Goal: Information Seeking & Learning: Check status

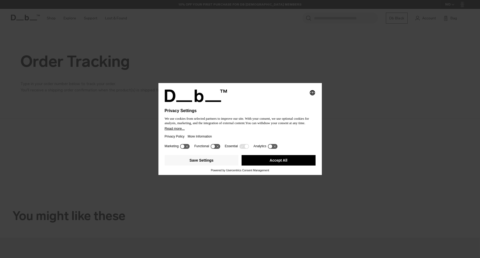
click at [288, 161] on button "Accept All" at bounding box center [279, 160] width 74 height 10
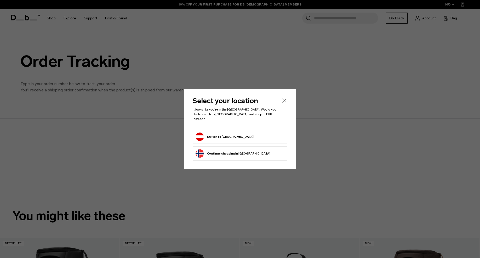
click at [295, 164] on div "Select your location It looks like you're in the [GEOGRAPHIC_DATA]. Would you l…" at bounding box center [239, 129] width 111 height 80
click at [231, 135] on form "Switch to [GEOGRAPHIC_DATA]" at bounding box center [240, 136] width 89 height 8
click at [224, 133] on button "Switch to [GEOGRAPHIC_DATA]" at bounding box center [225, 136] width 58 height 8
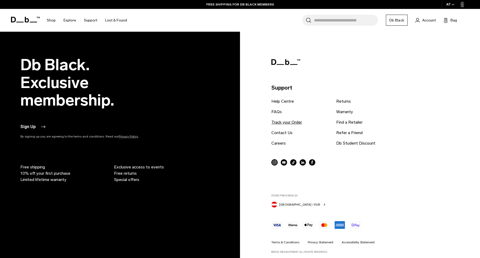
scroll to position [383, 0]
click at [288, 123] on link "Track your Order" at bounding box center [287, 123] width 31 height 6
